Goal: Task Accomplishment & Management: Manage account settings

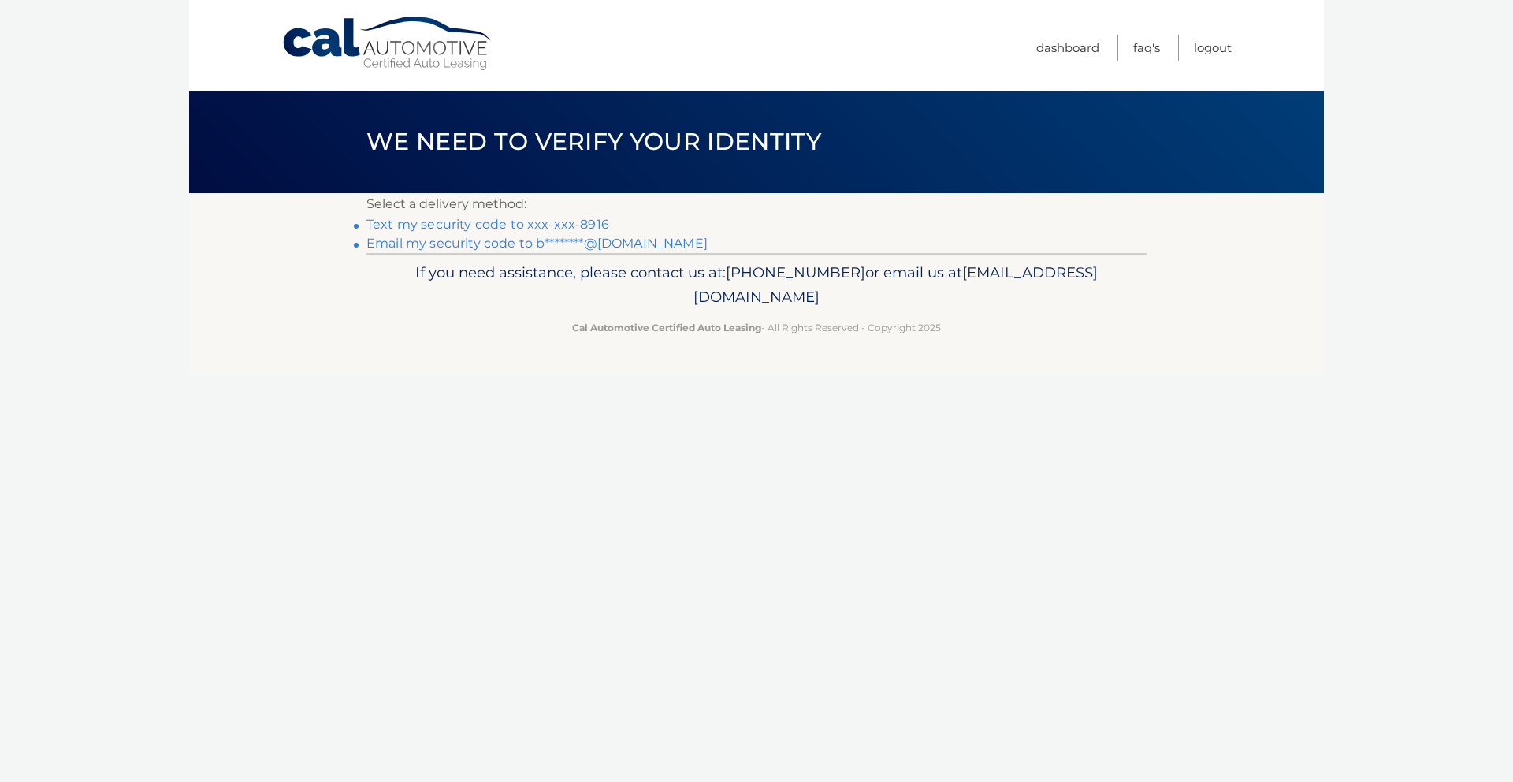
click at [589, 225] on link "Text my security code to xxx-xxx-8916" at bounding box center [487, 224] width 243 height 15
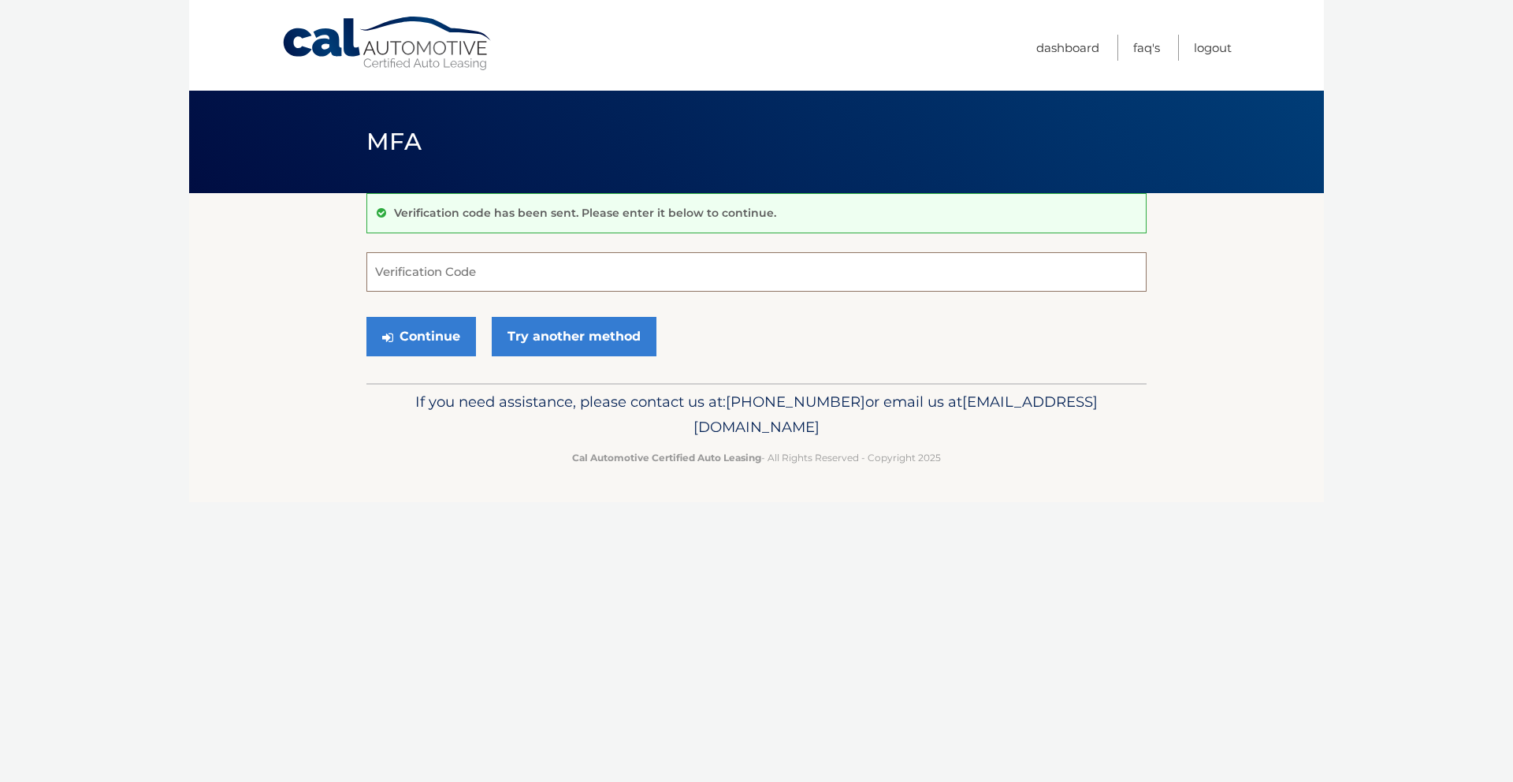
click at [565, 264] on input "Verification Code" at bounding box center [756, 271] width 780 height 39
type input "901705"
click at [436, 338] on button "Continue" at bounding box center [421, 336] width 110 height 39
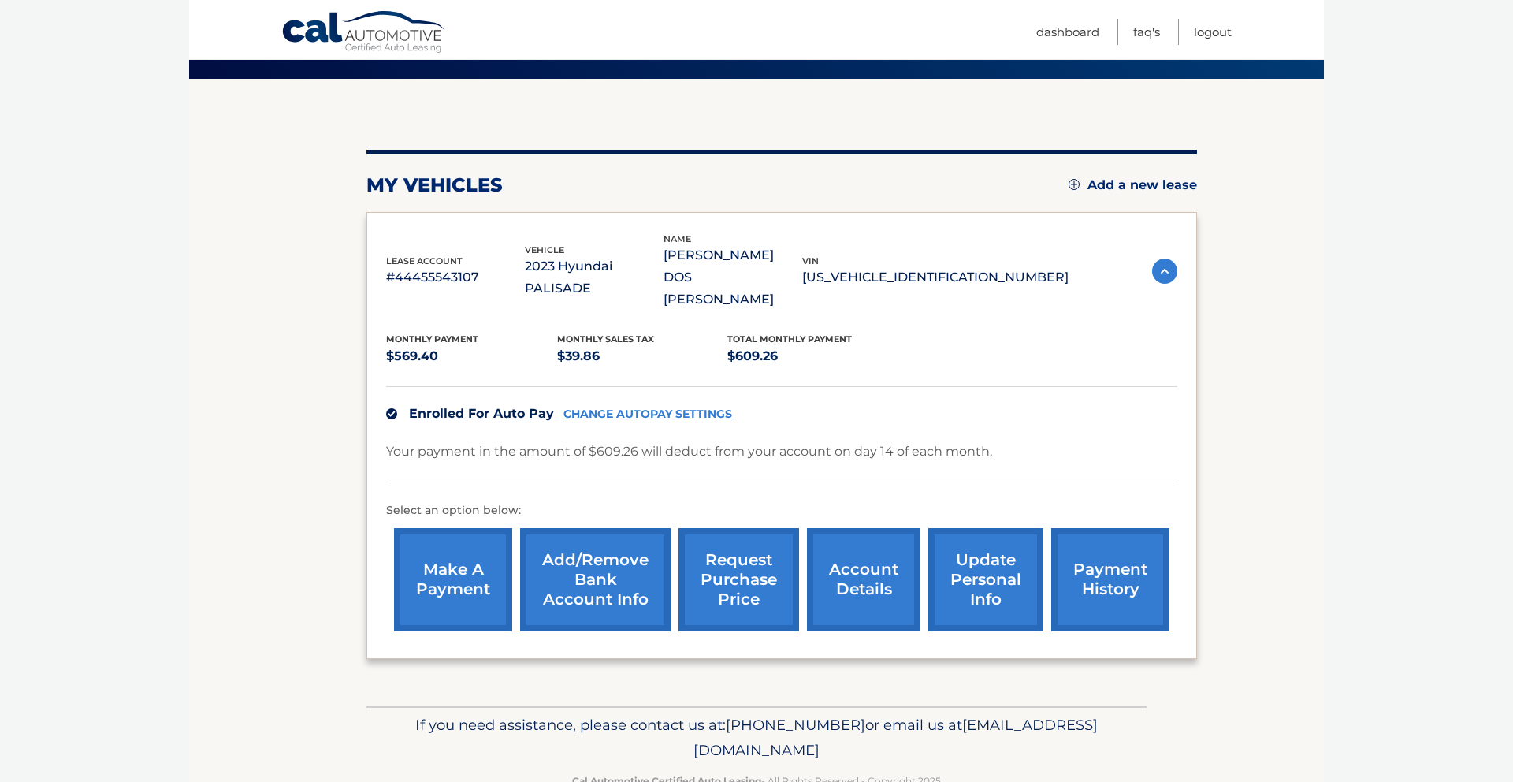
scroll to position [115, 0]
click at [734, 555] on link "request purchase price" at bounding box center [738, 578] width 121 height 103
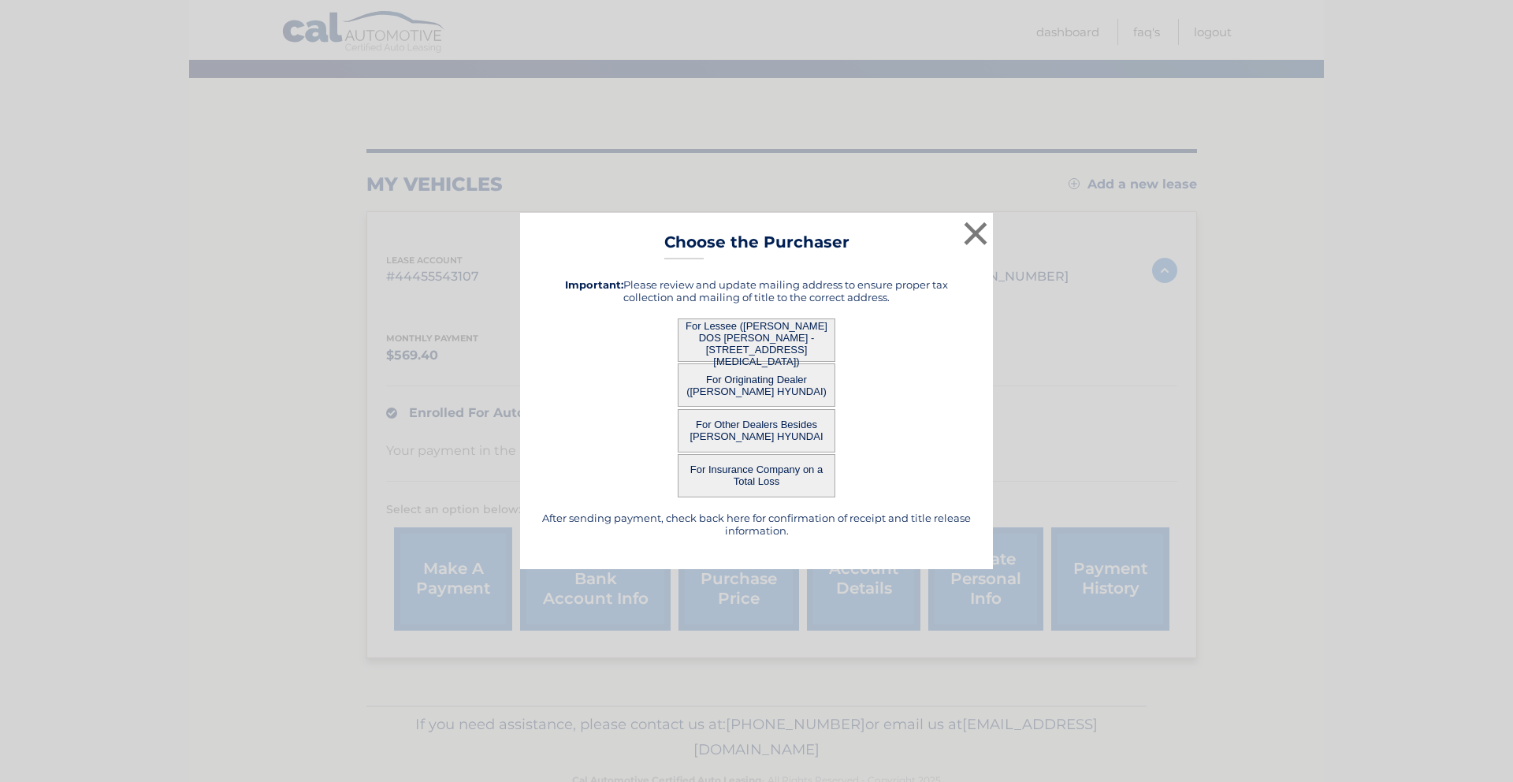
click at [782, 385] on button "For Originating Dealer ([PERSON_NAME] HYUNDAI)" at bounding box center [757, 384] width 158 height 43
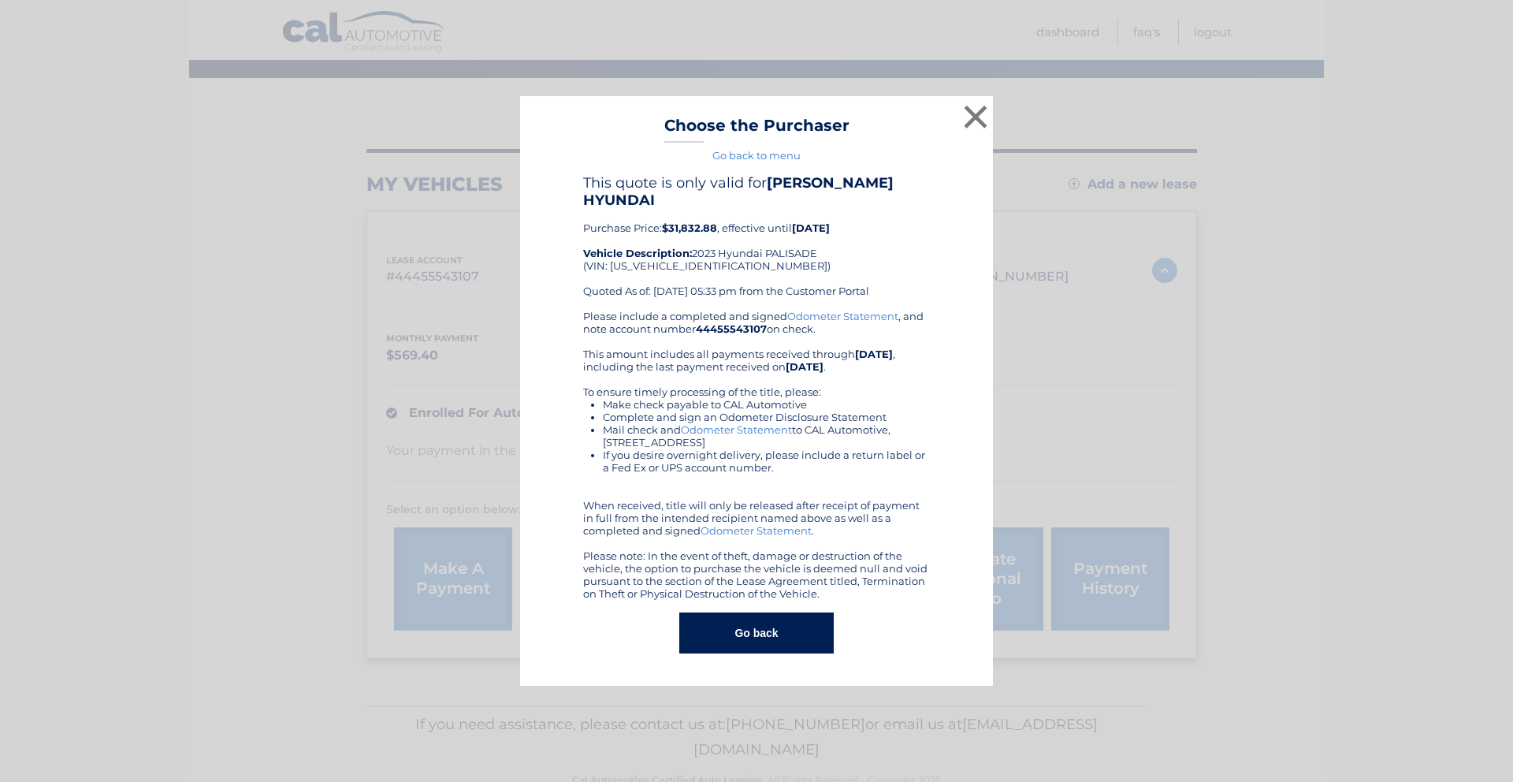
click at [1330, 405] on div "× Choose the Purchaser Go back to menu After sending payment, check back here f…" at bounding box center [756, 391] width 1500 height 590
